Goal: Information Seeking & Learning: Learn about a topic

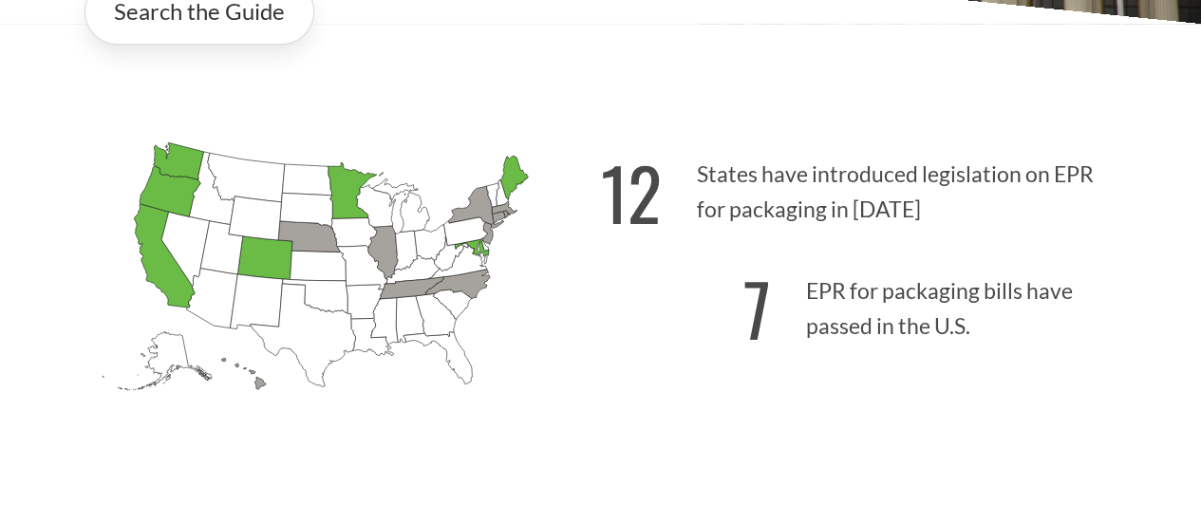
scroll to position [491, 0]
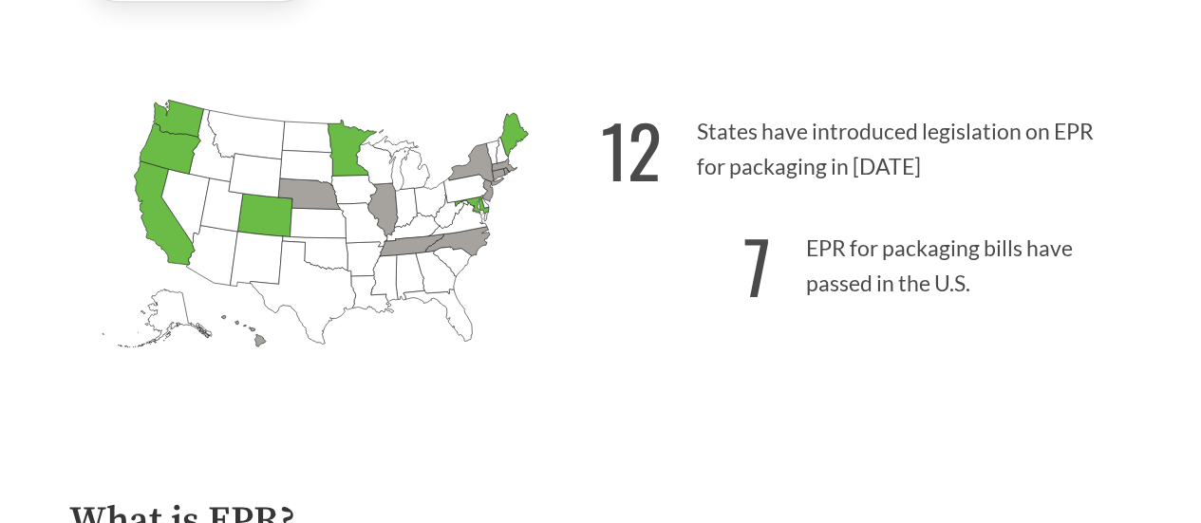
click at [154, 210] on icon "[US_STATE] Passed: 1" at bounding box center [164, 213] width 61 height 104
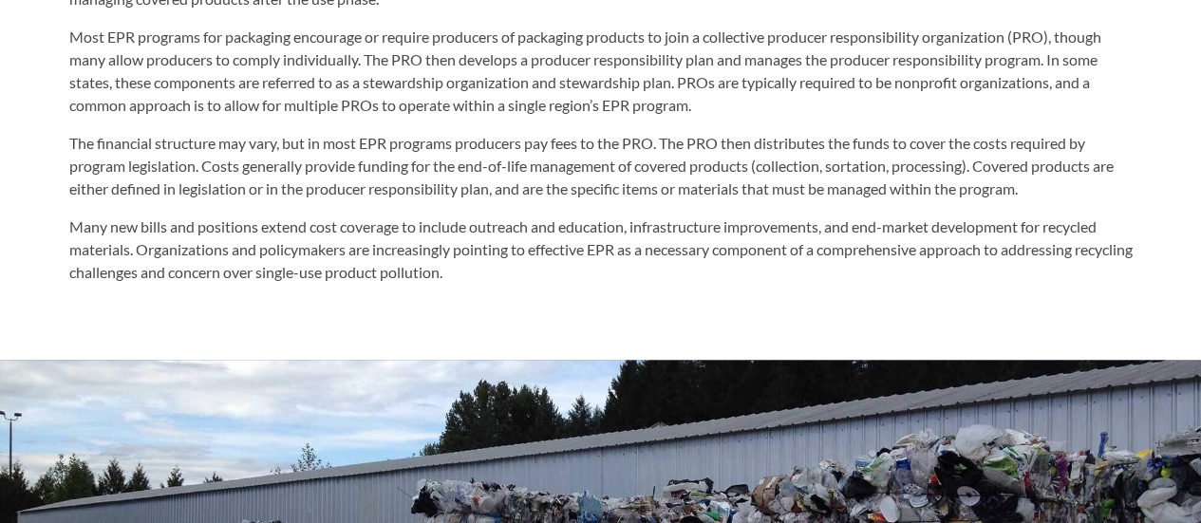
scroll to position [1112, 0]
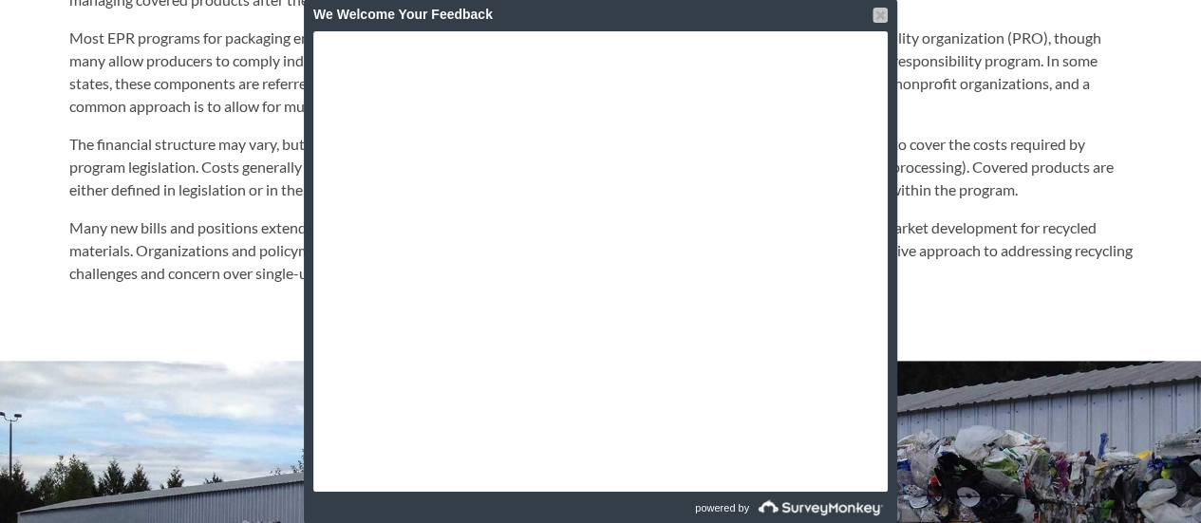
click at [881, 10] on div at bounding box center [880, 15] width 15 height 15
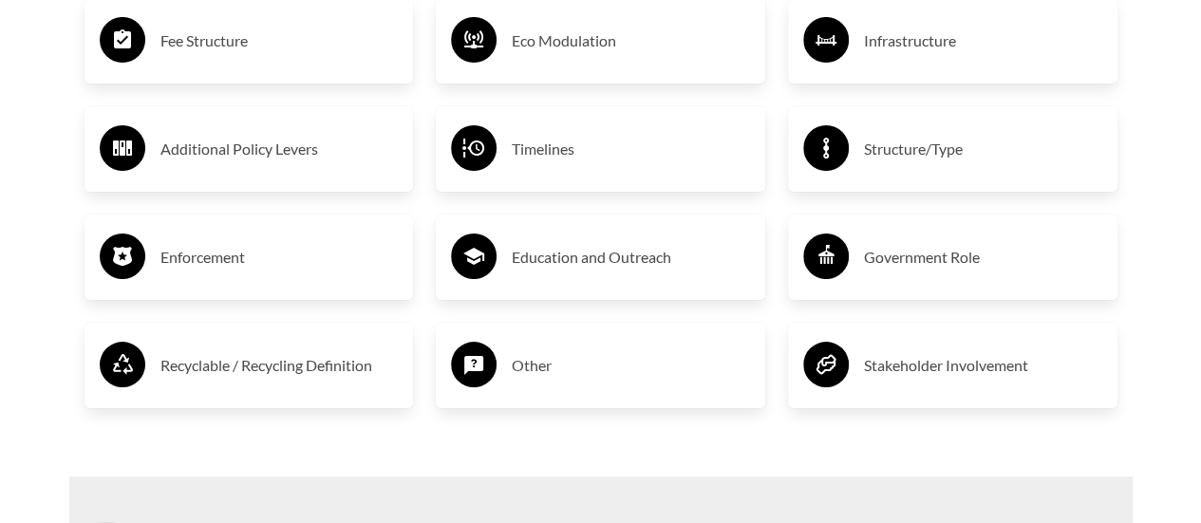
scroll to position [3479, 0]
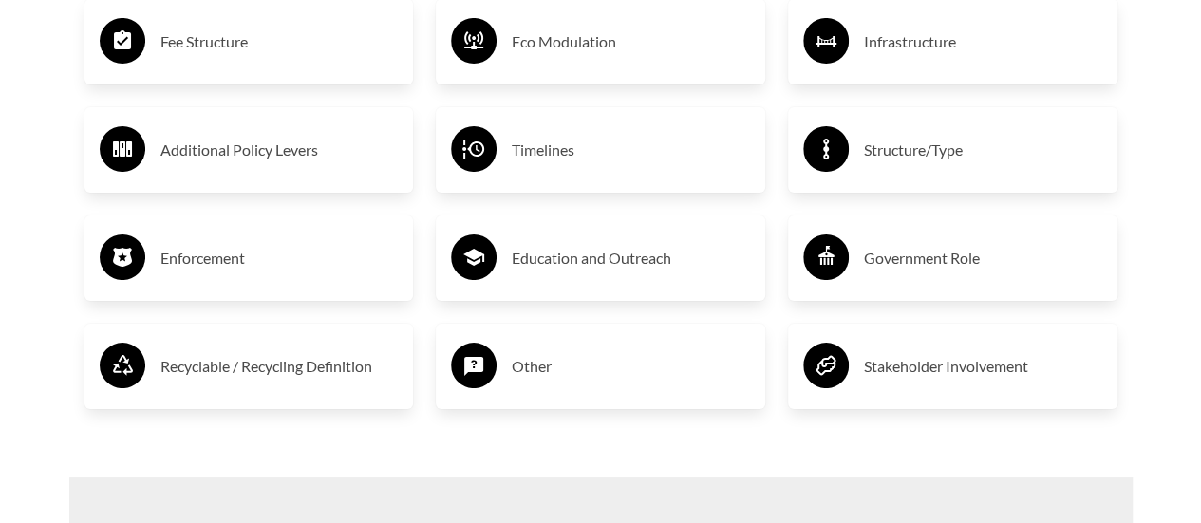
click at [213, 270] on h3 "Enforcement" at bounding box center [279, 258] width 238 height 30
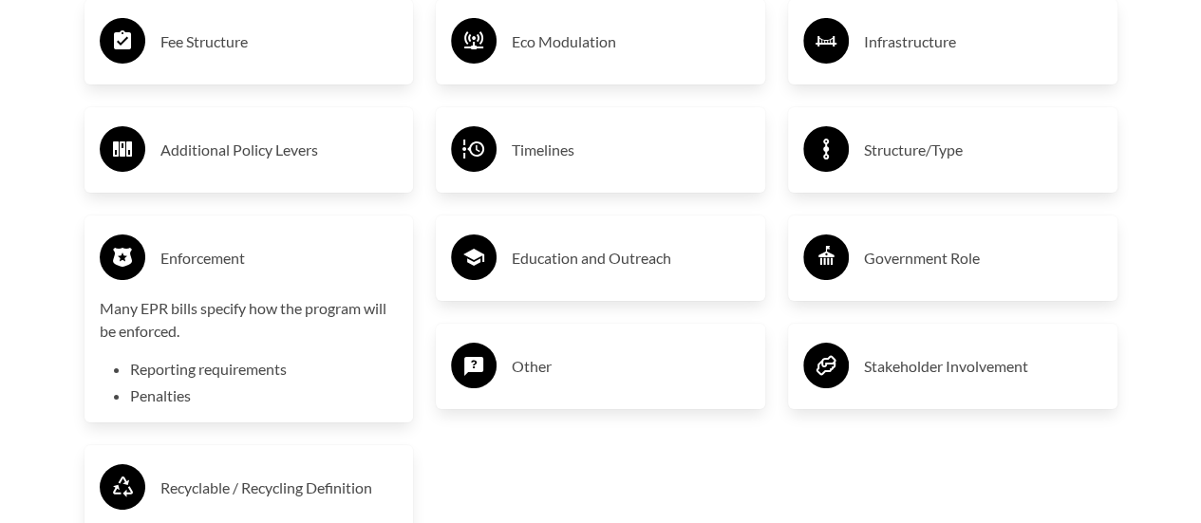
click at [332, 252] on h3 "Enforcement" at bounding box center [279, 258] width 238 height 30
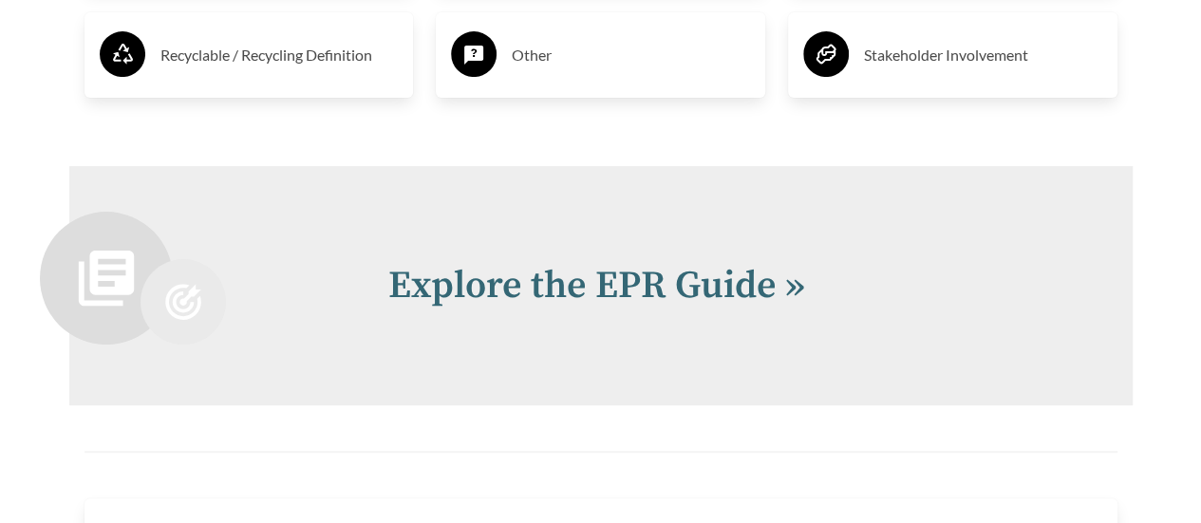
scroll to position [3781, 0]
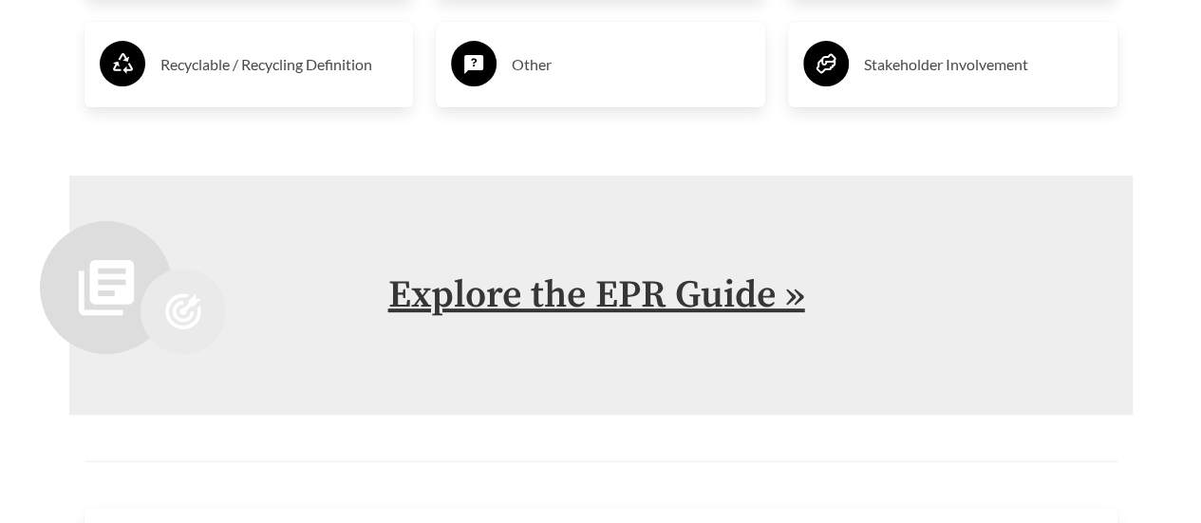
click at [739, 301] on link "Explore the EPR Guide »" at bounding box center [596, 295] width 417 height 47
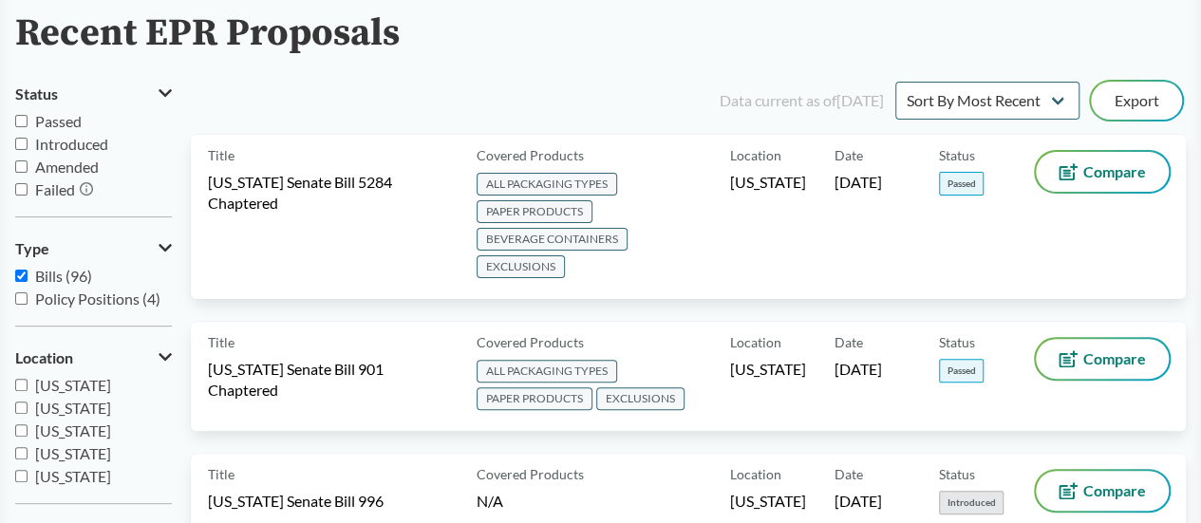
scroll to position [137, 0]
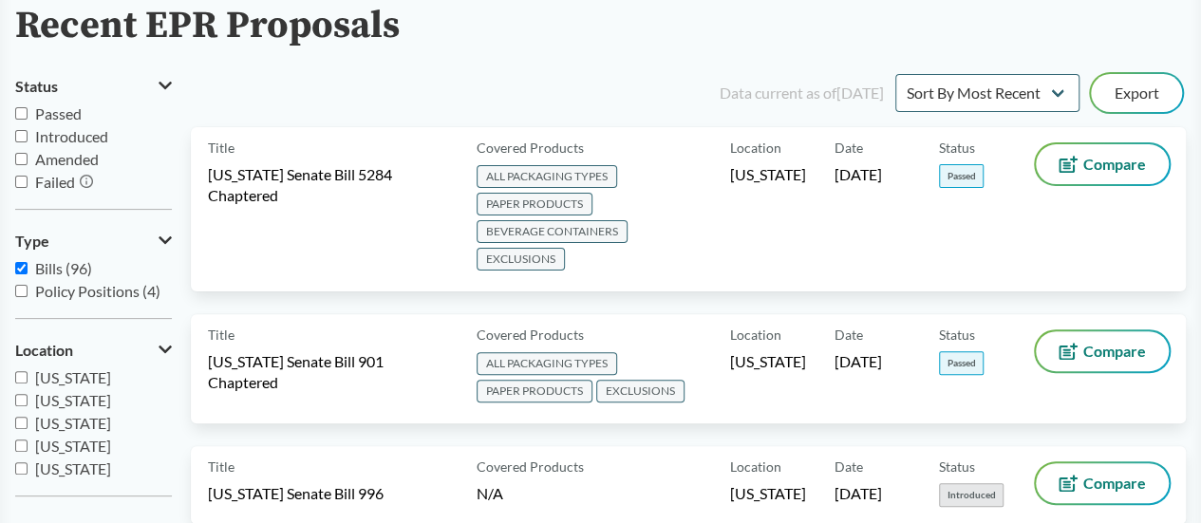
click at [18, 109] on input "Passed" at bounding box center [21, 113] width 12 height 12
checkbox input "true"
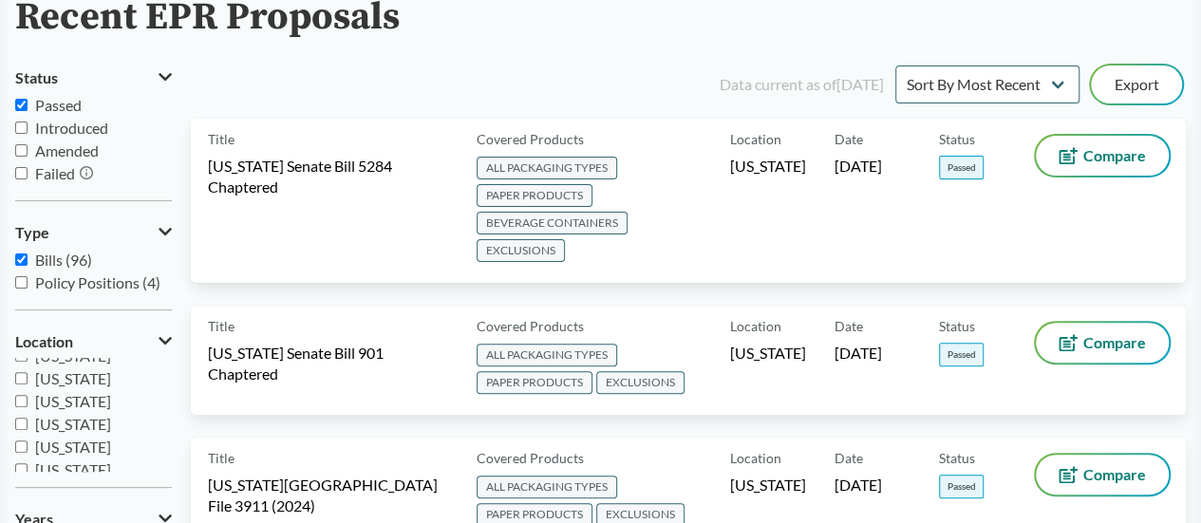
scroll to position [138, 0]
